Goal: Task Accomplishment & Management: Use online tool/utility

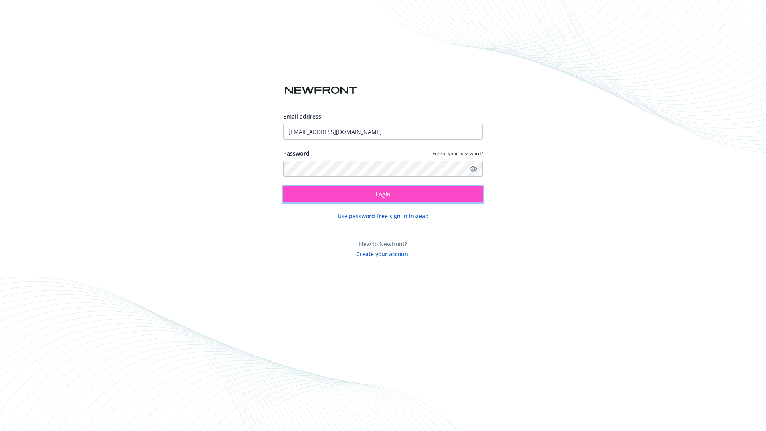
click at [383, 194] on span "Login" at bounding box center [383, 194] width 15 height 8
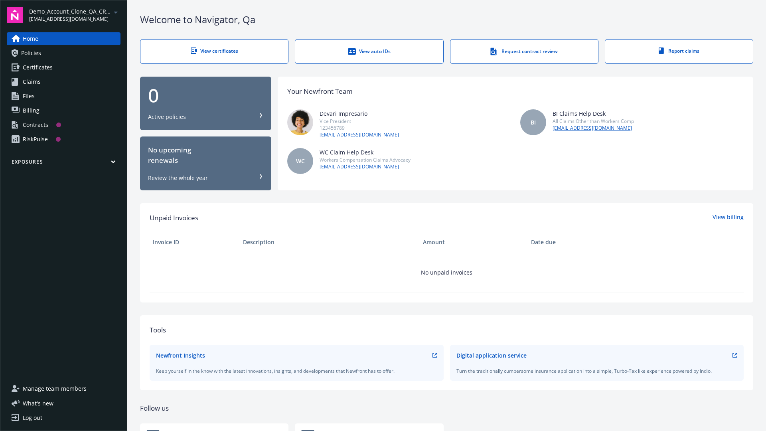
click at [75, 15] on span "Demo_Account_Clone_QA_CR_Tests_Prospect" at bounding box center [70, 11] width 82 height 8
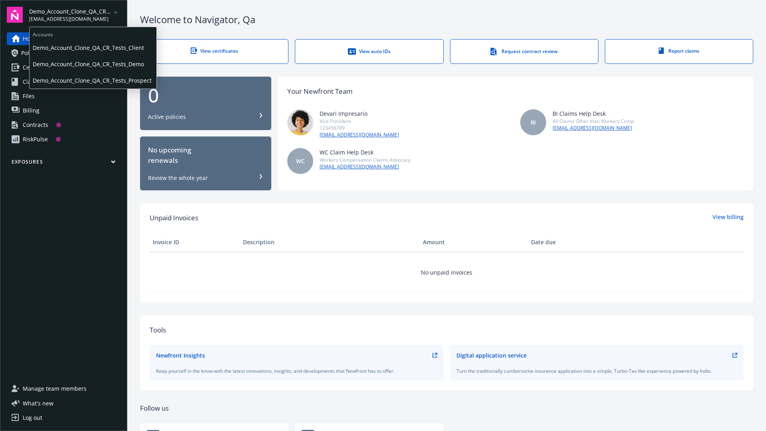
click at [92, 47] on span "Demo_Account_Clone_QA_CR_Tests_Client" at bounding box center [93, 48] width 121 height 16
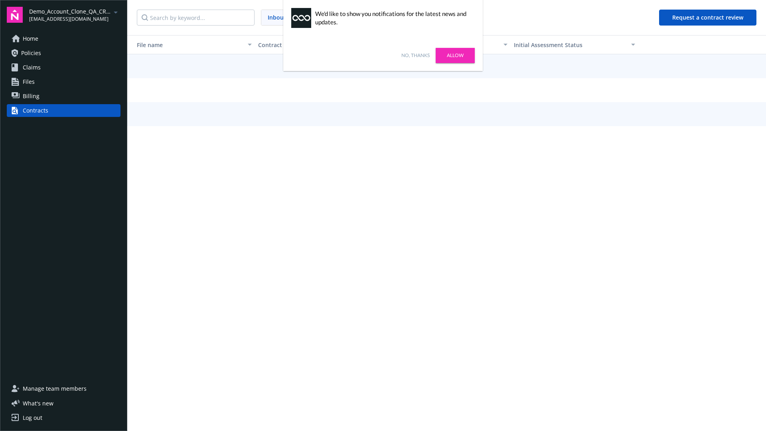
click at [415, 55] on link "No, thanks" at bounding box center [416, 55] width 28 height 7
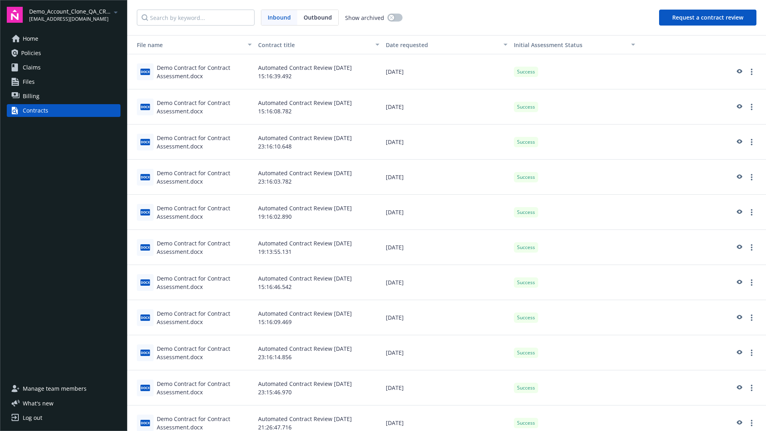
click at [708, 18] on button "Request a contract review" at bounding box center [707, 18] width 97 height 16
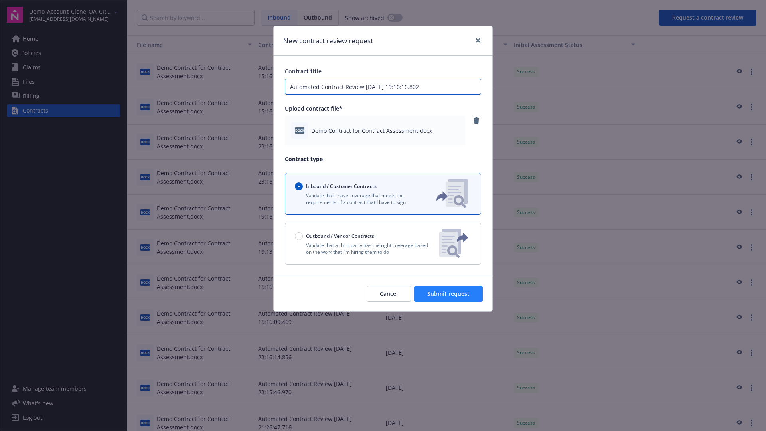
type input "Automated Contract Review 08-21-2025 19:16:16.802"
click at [449, 294] on span "Submit request" at bounding box center [448, 294] width 42 height 8
